Goal: Navigation & Orientation: Find specific page/section

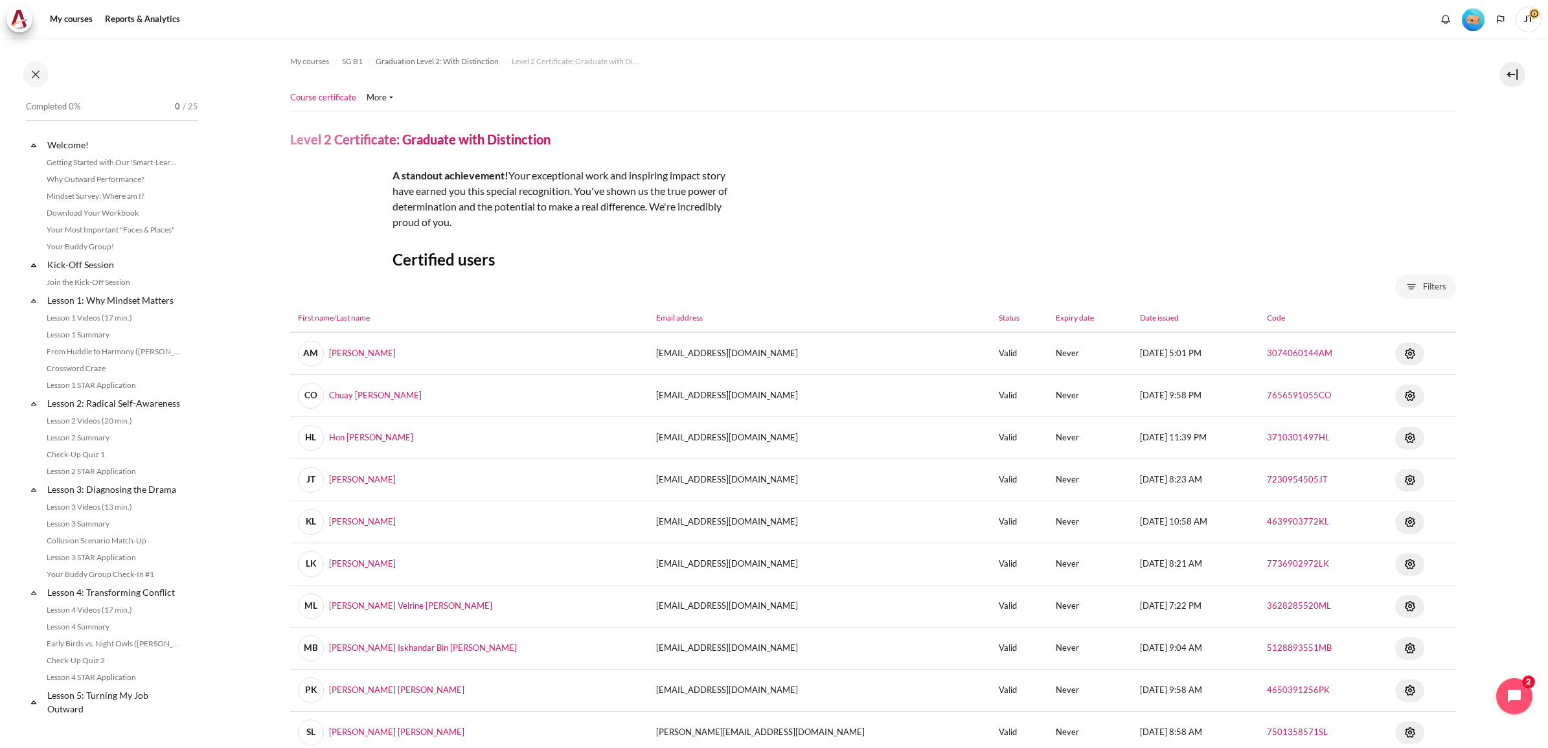
scroll to position [1221, 0]
click at [317, 58] on span "My courses" at bounding box center [309, 62] width 39 height 12
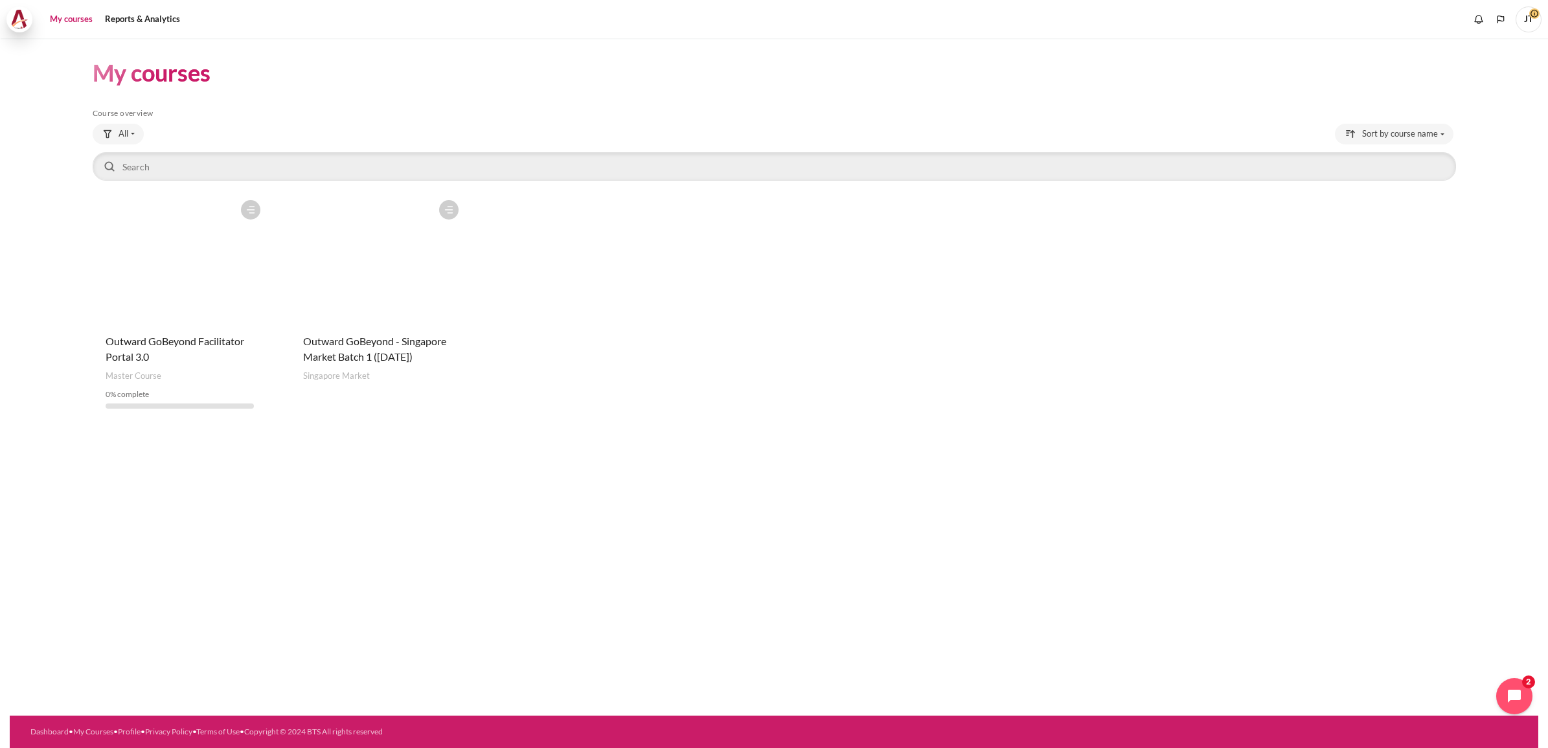
click at [18, 14] on img at bounding box center [19, 19] width 18 height 19
